Goal: Task Accomplishment & Management: Use online tool/utility

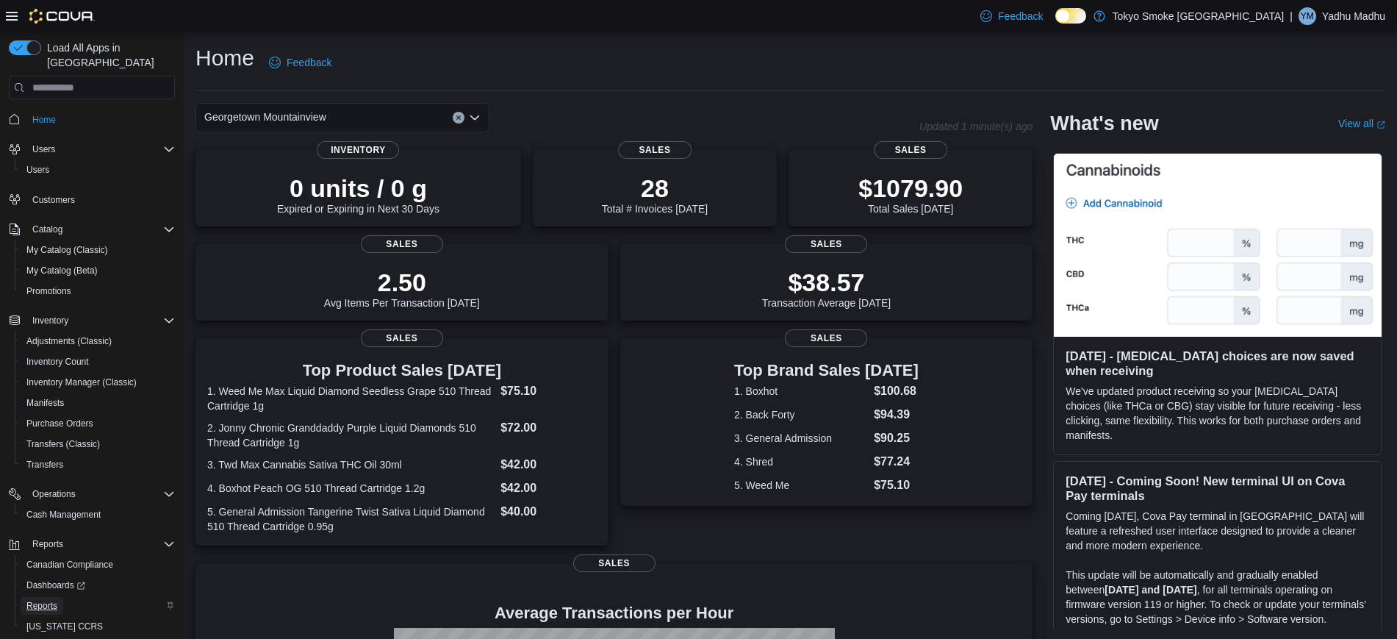
click at [54, 600] on span "Reports" at bounding box center [41, 606] width 31 height 12
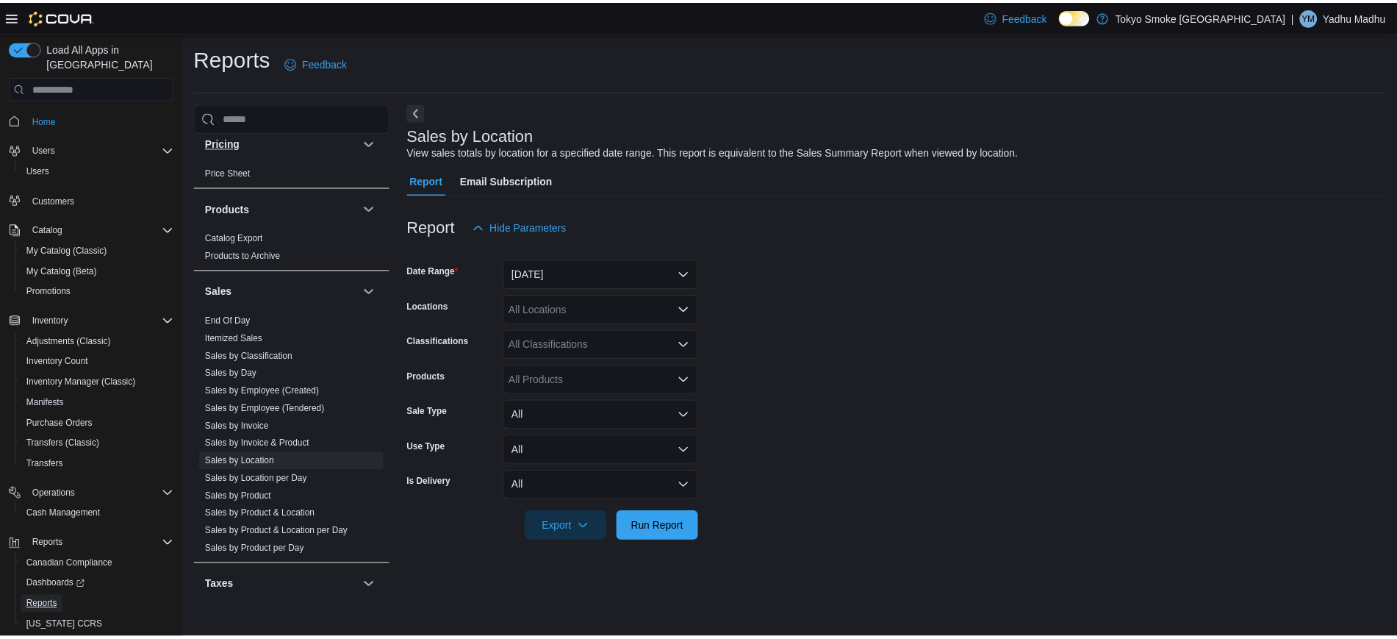
scroll to position [826, 0]
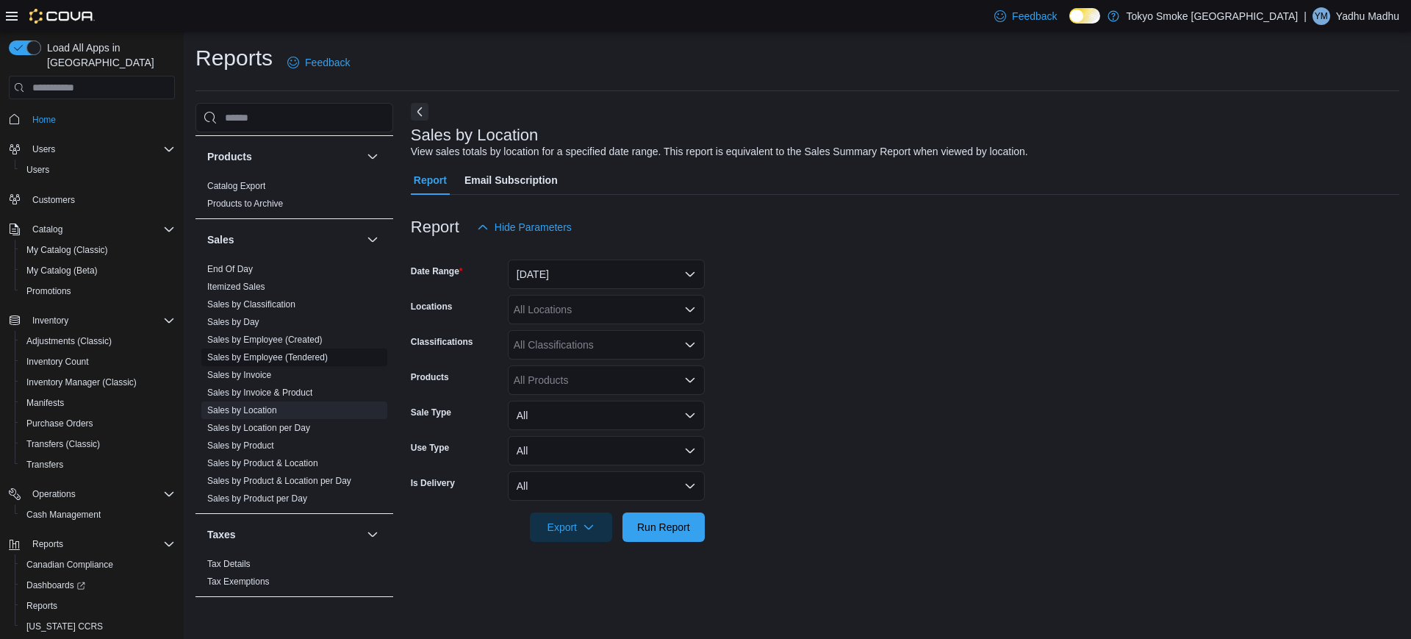
click at [298, 360] on link "Sales by Employee (Tendered)" at bounding box center [267, 357] width 121 height 10
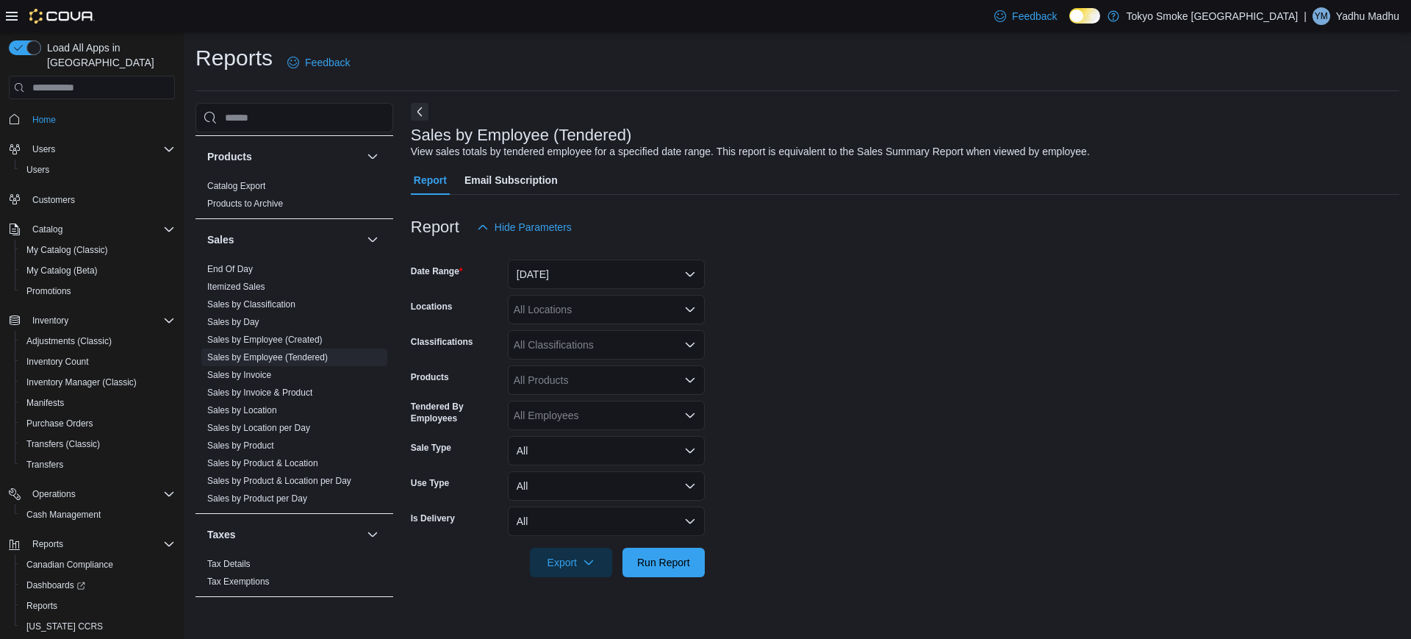
click at [617, 256] on div at bounding box center [905, 251] width 988 height 18
click at [565, 309] on div "All Locations" at bounding box center [606, 309] width 197 height 29
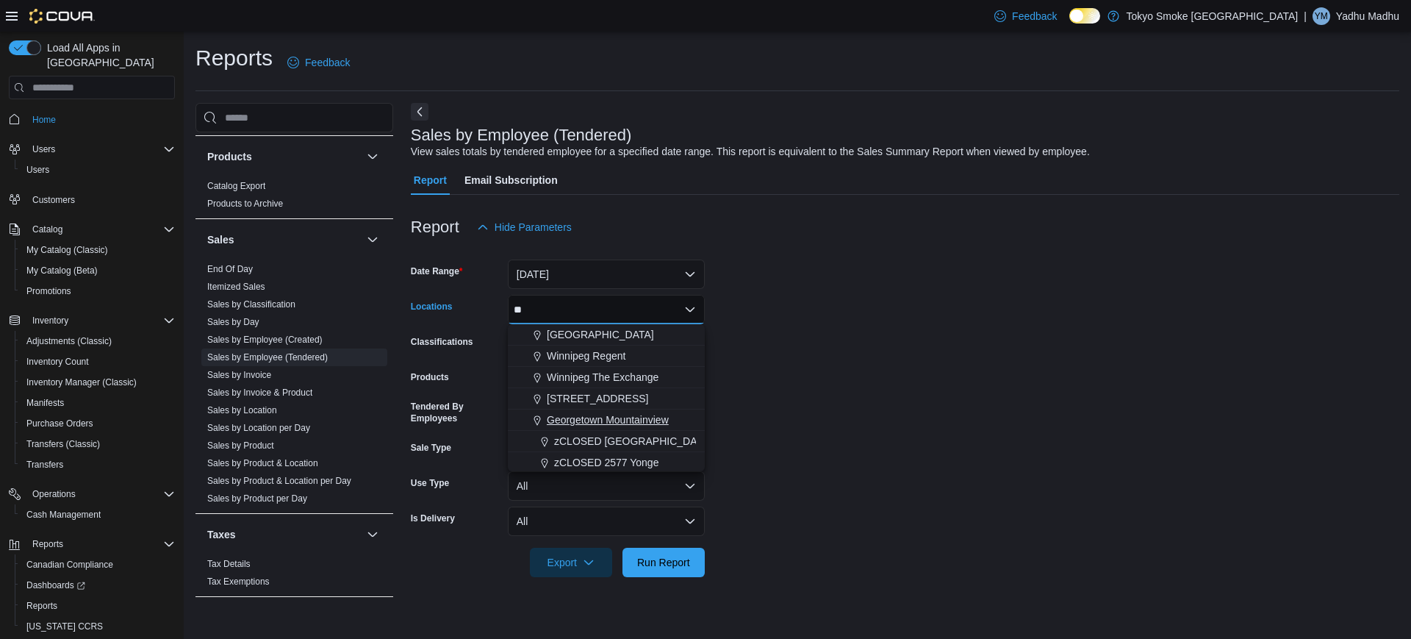
type input "**"
click at [646, 423] on span "Georgetown Mountainview" at bounding box center [608, 419] width 122 height 15
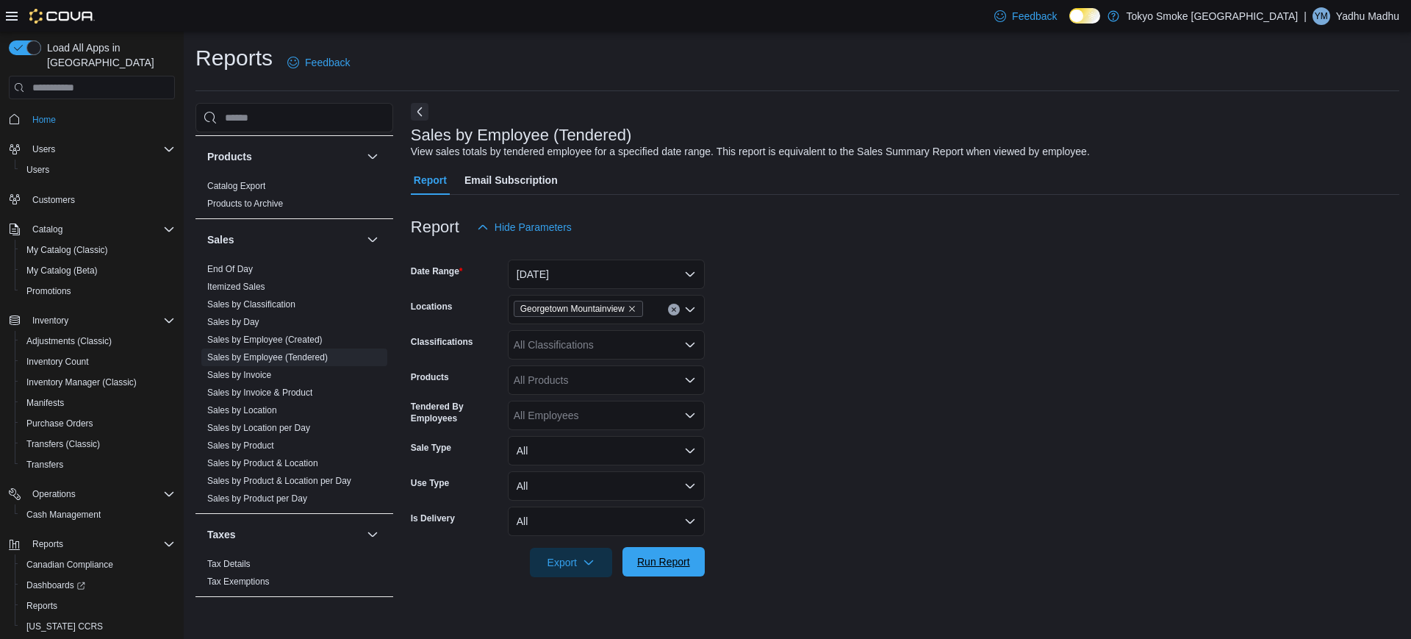
click at [672, 559] on span "Run Report" at bounding box center [663, 561] width 53 height 15
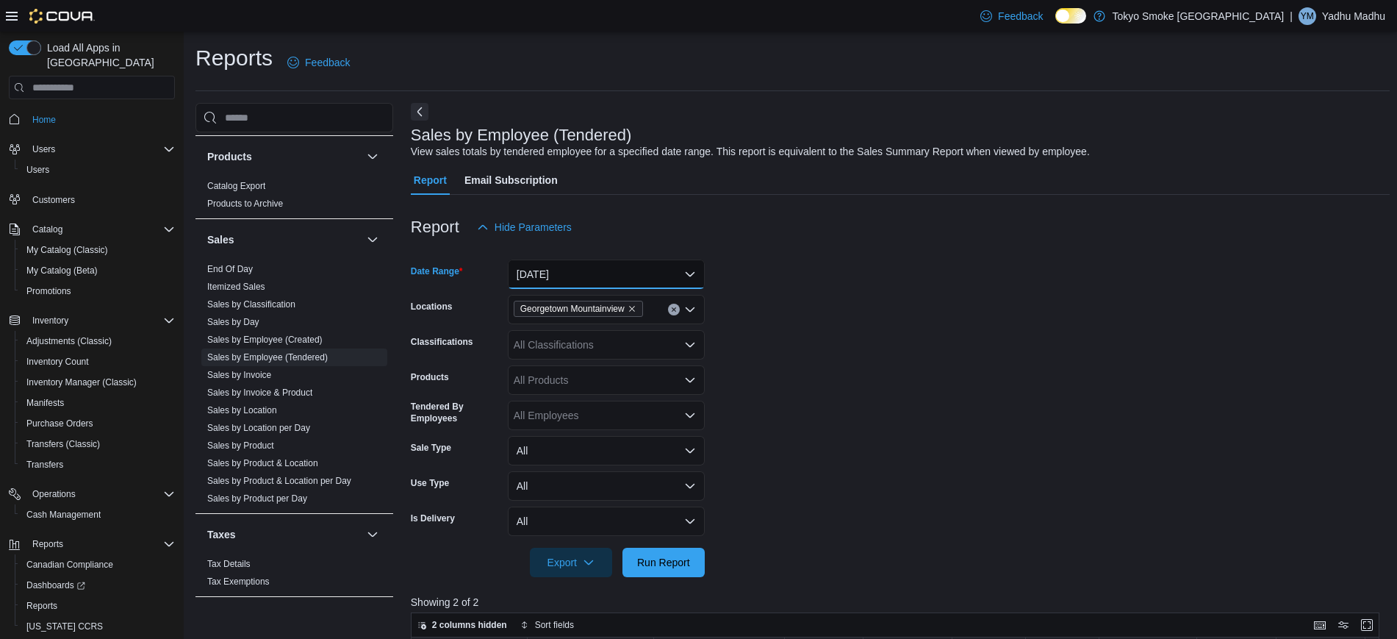
click at [607, 266] on button "[DATE]" at bounding box center [606, 273] width 197 height 29
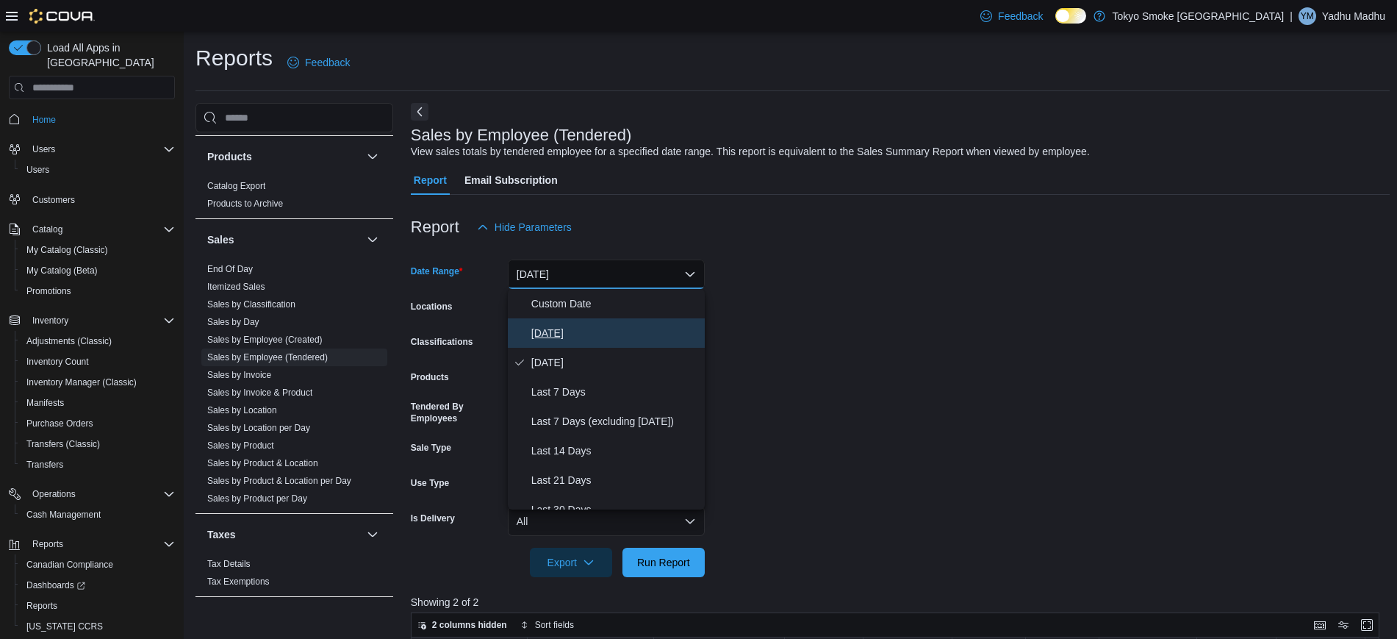
click at [547, 320] on button "[DATE]" at bounding box center [606, 332] width 197 height 29
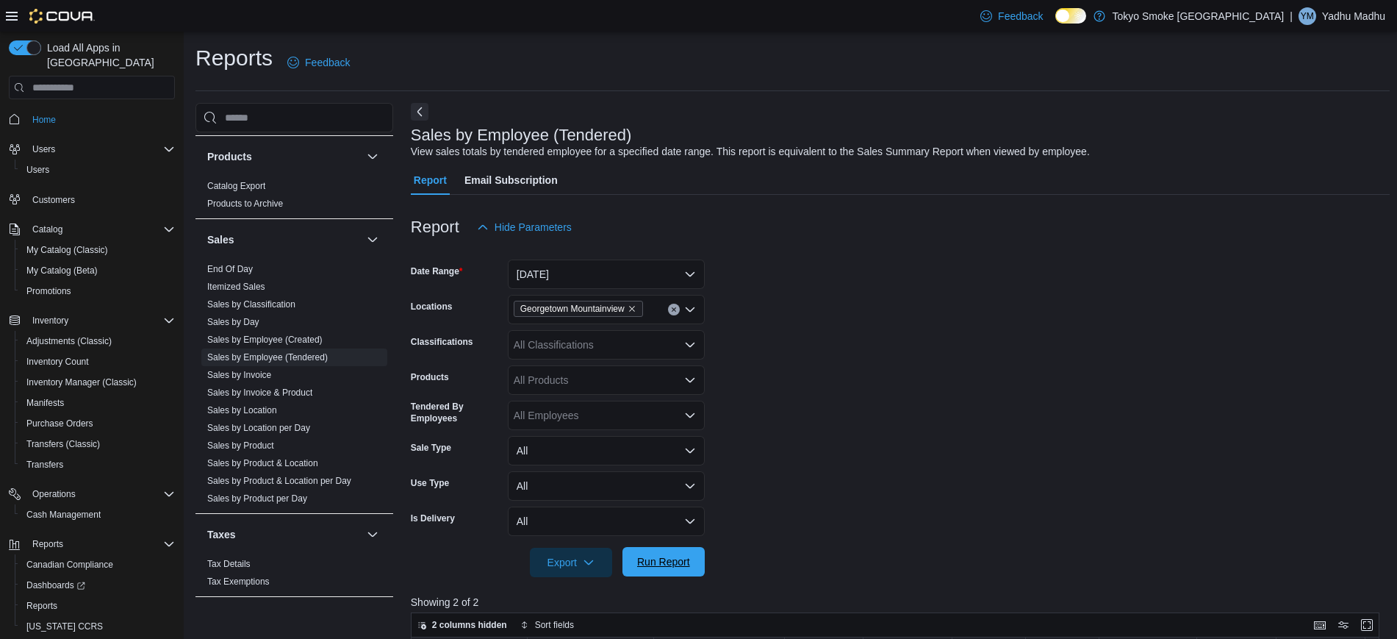
click at [675, 575] on span "Run Report" at bounding box center [663, 561] width 65 height 29
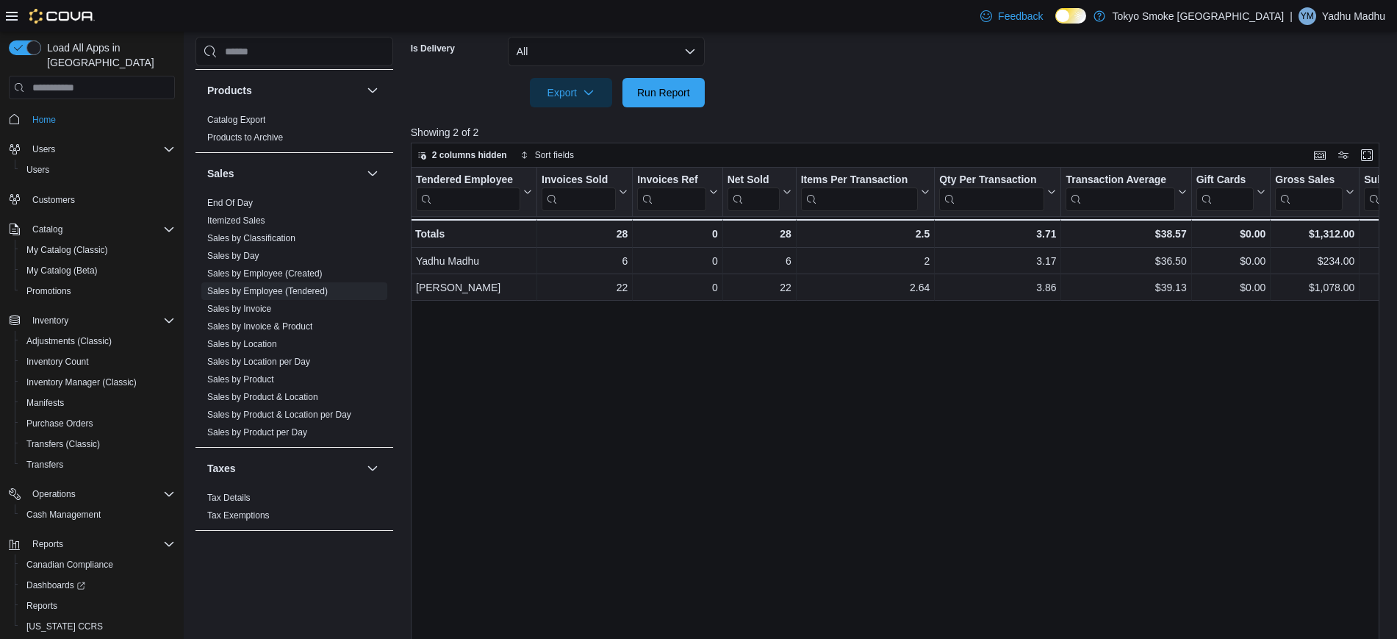
scroll to position [279, 0]
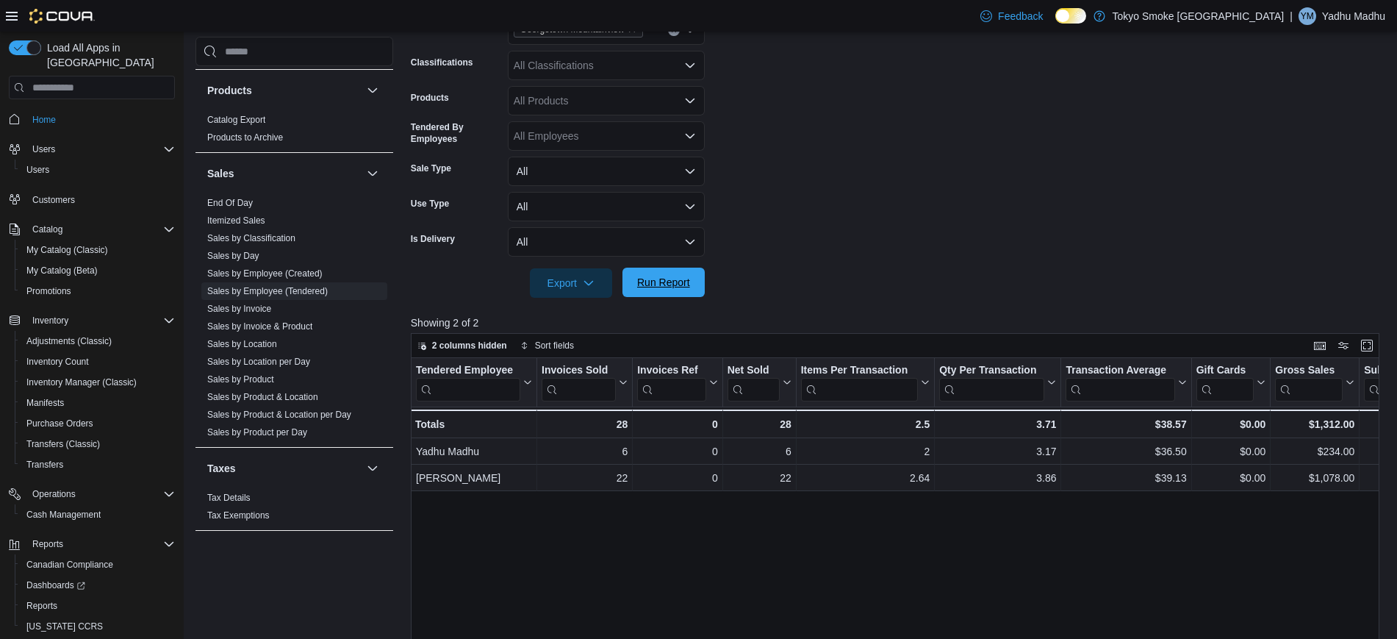
click at [661, 292] on span "Run Report" at bounding box center [663, 281] width 65 height 29
click at [674, 280] on span "Run Report" at bounding box center [663, 282] width 53 height 15
click at [647, 271] on span "Run Report" at bounding box center [663, 281] width 65 height 29
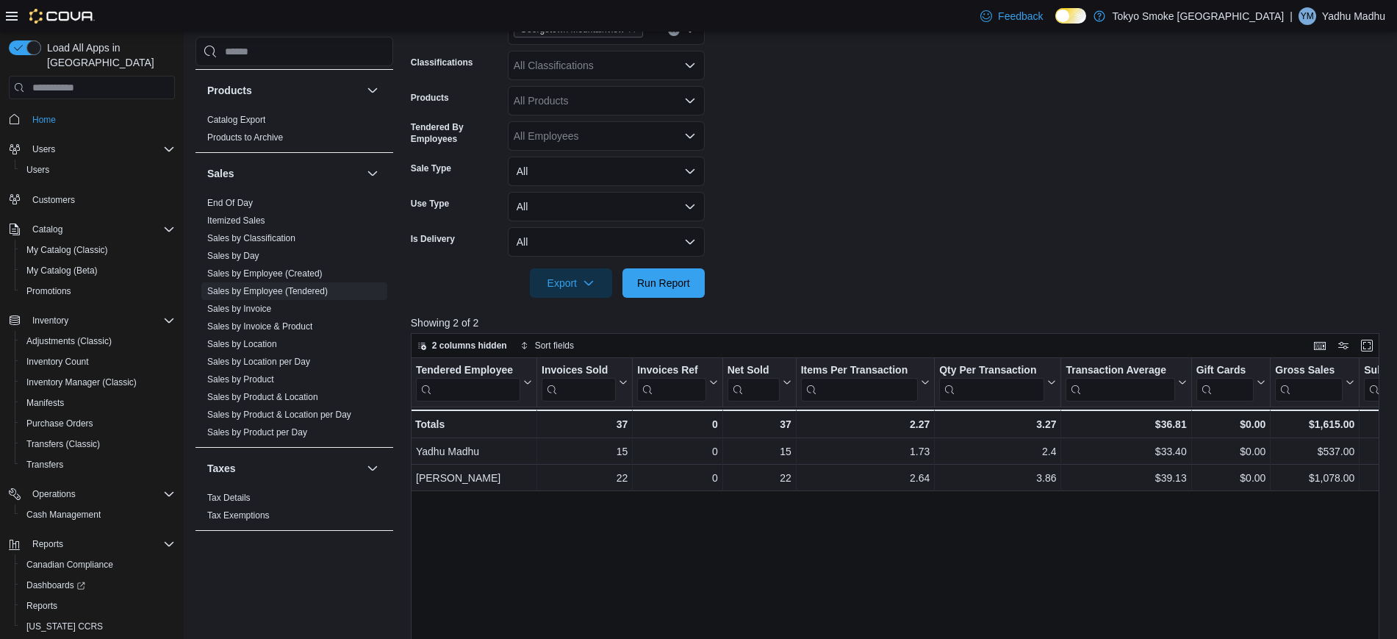
click at [663, 298] on div at bounding box center [900, 307] width 979 height 18
click at [665, 285] on span "Run Report" at bounding box center [663, 282] width 53 height 15
click at [647, 277] on span "Run Report" at bounding box center [663, 282] width 53 height 15
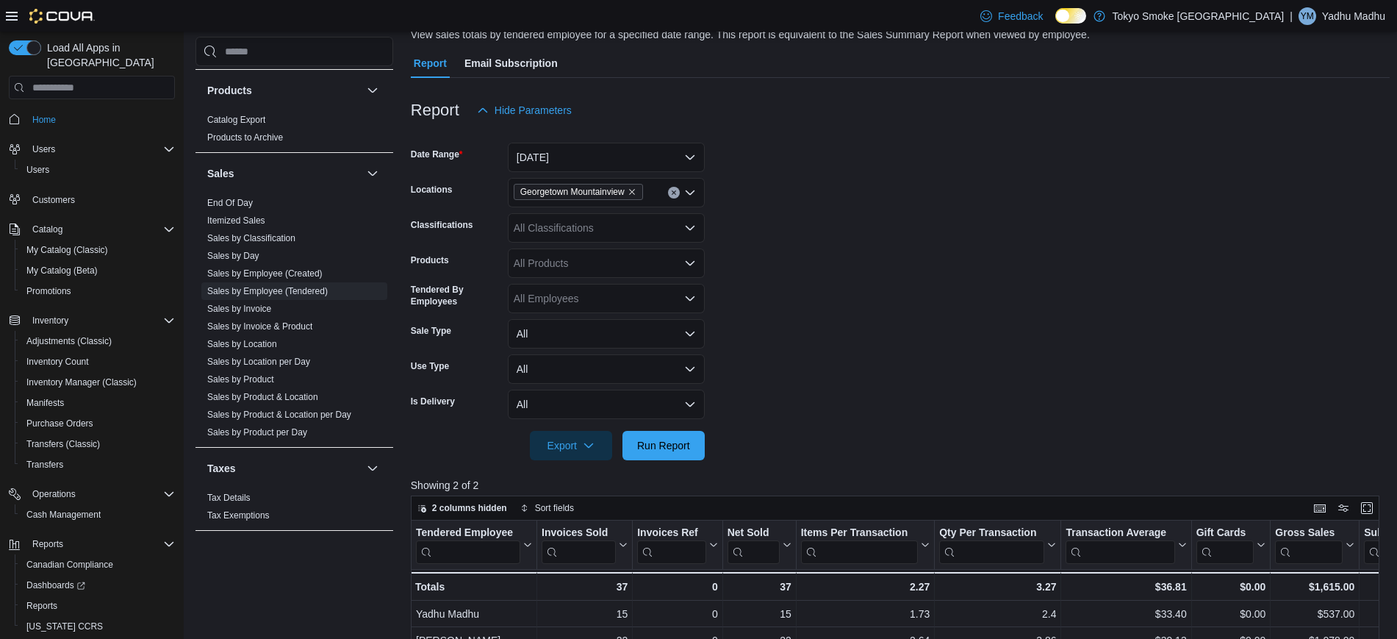
scroll to position [115, 0]
click at [661, 448] on span "Run Report" at bounding box center [663, 446] width 53 height 15
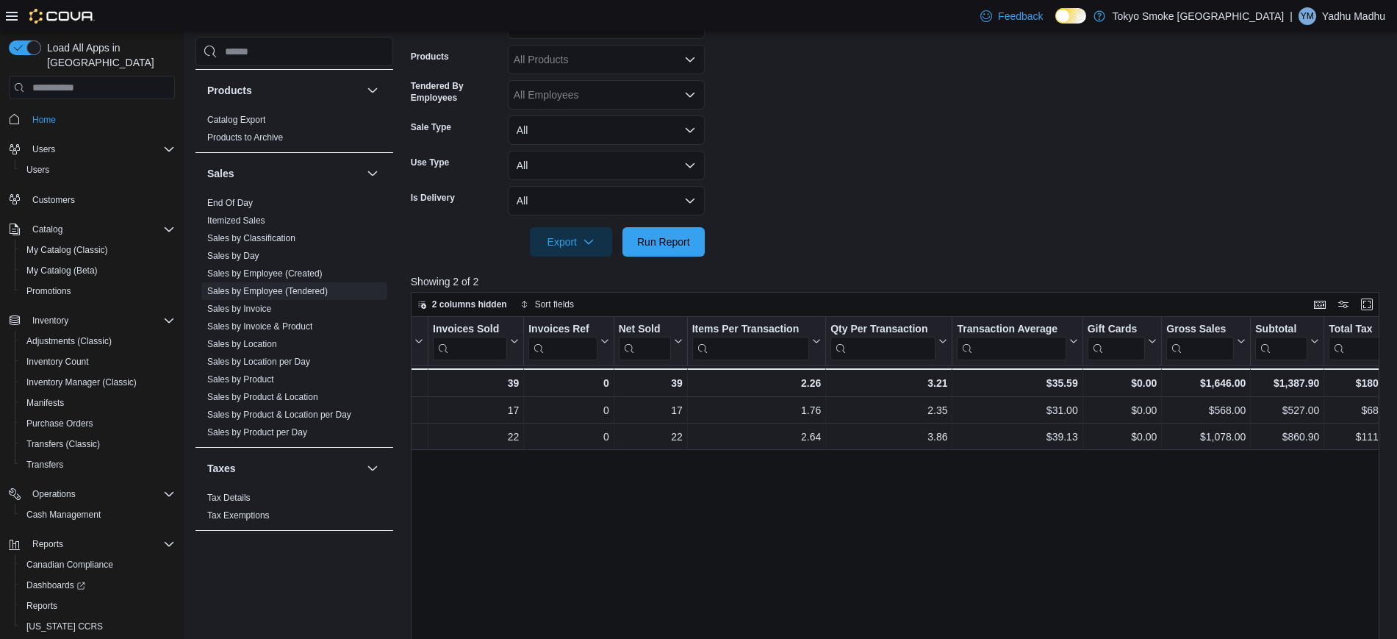
scroll to position [0, 110]
